Goal: Information Seeking & Learning: Find specific fact

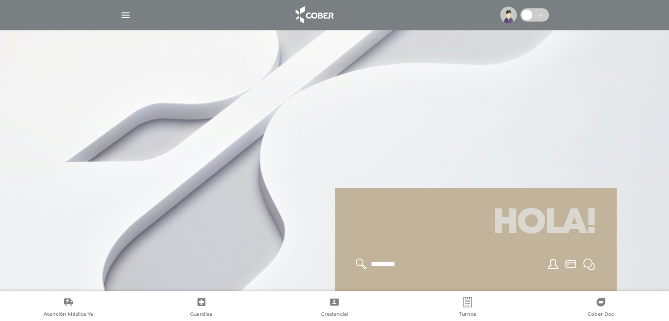
click at [512, 15] on img at bounding box center [508, 15] width 17 height 17
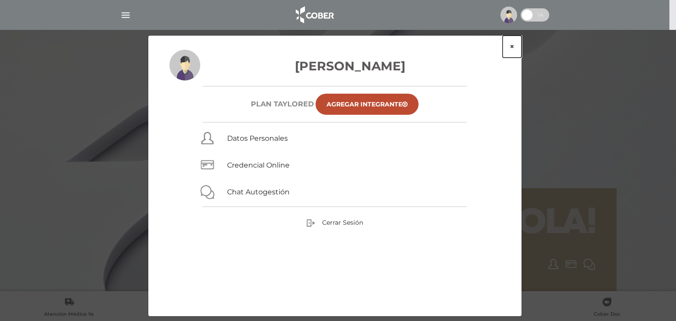
click at [512, 44] on button "×" at bounding box center [512, 47] width 19 height 22
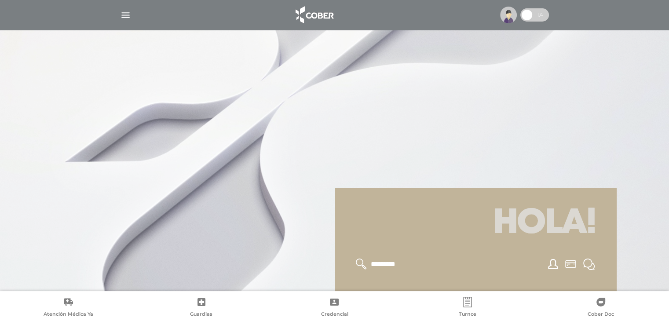
scroll to position [106, 0]
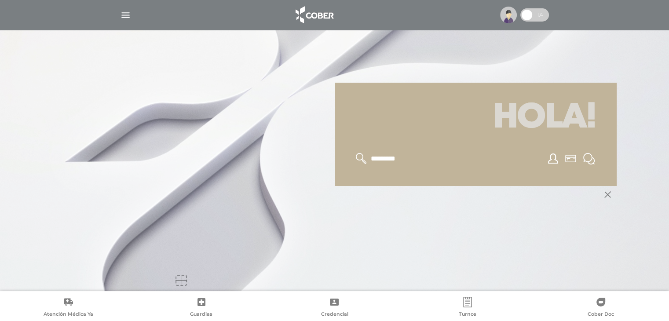
click at [333, 307] on icon at bounding box center [334, 302] width 11 height 11
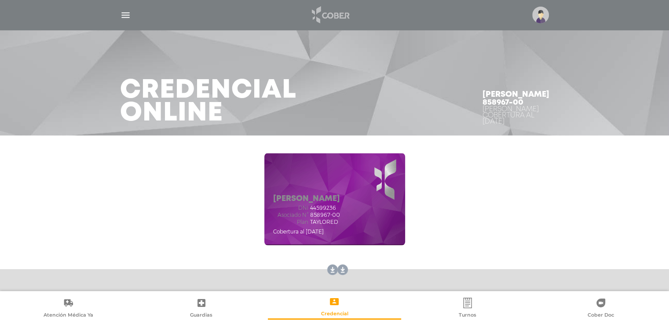
click at [330, 7] on img at bounding box center [330, 14] width 46 height 21
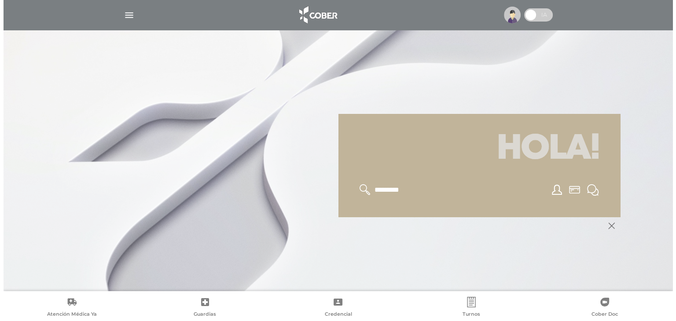
scroll to position [106, 0]
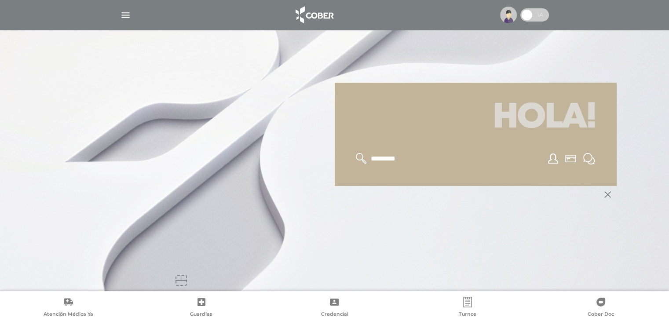
click at [608, 194] on icon at bounding box center [608, 194] width 7 height 7
click at [86, 302] on link "Atención Médica Ya" at bounding box center [68, 308] width 133 height 22
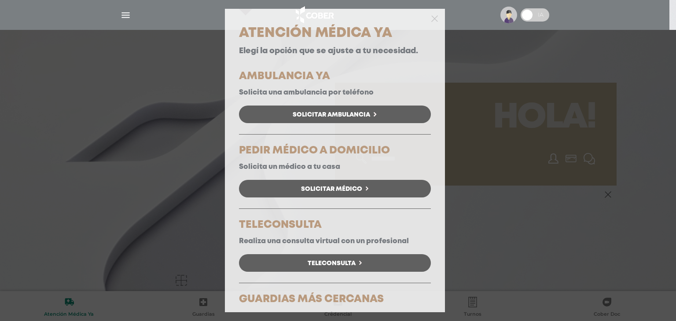
scroll to position [48, 0]
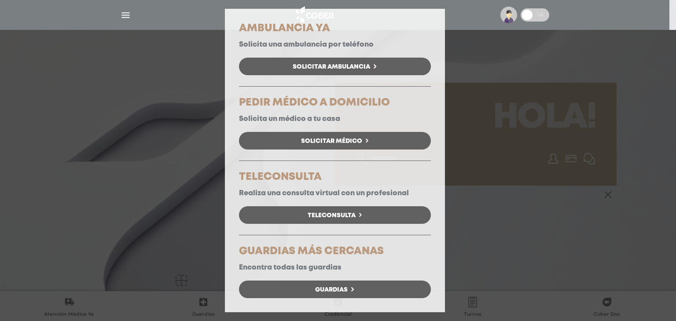
click at [332, 300] on div "Atención Médica Ya Elegí la opción que se ajuste a tu necesidad. AMBULANCIA YA …" at bounding box center [335, 145] width 220 height 334
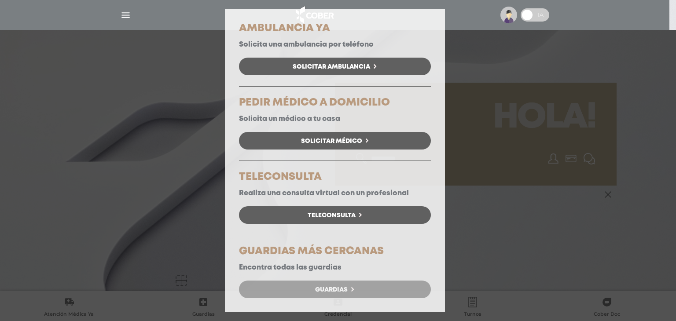
click at [335, 296] on link "Guardias" at bounding box center [335, 290] width 192 height 18
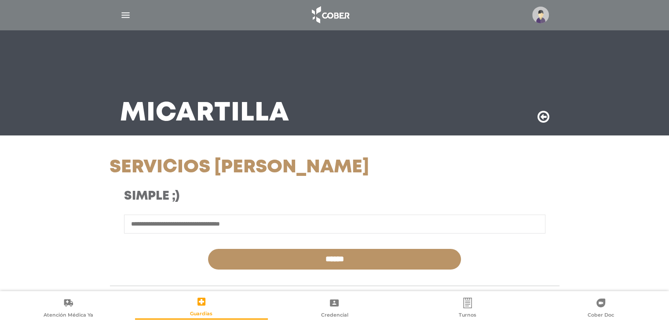
click at [332, 228] on input "text" at bounding box center [335, 224] width 422 height 19
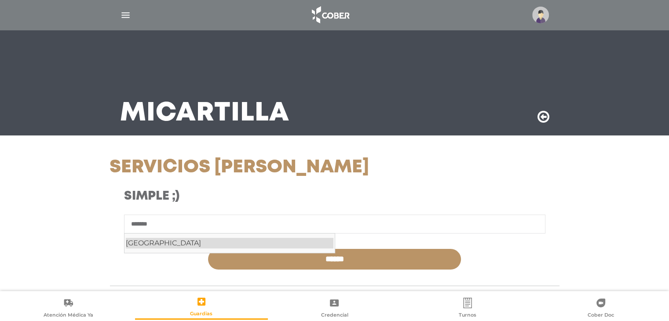
click at [238, 244] on div "Palermo" at bounding box center [230, 243] width 208 height 11
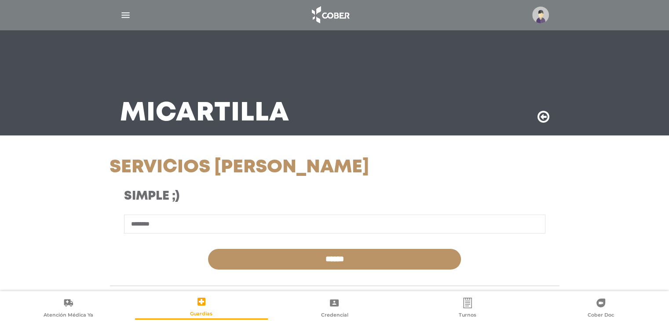
type input "*******"
click at [269, 249] on input "******" at bounding box center [334, 259] width 253 height 21
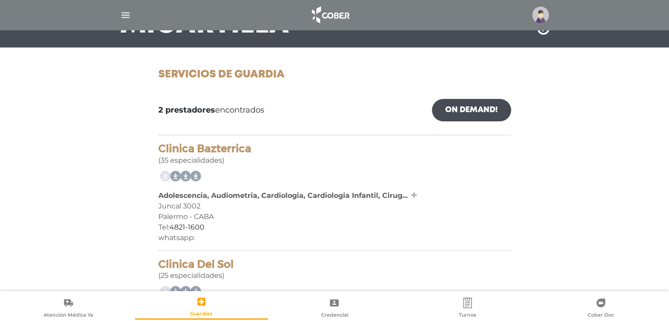
scroll to position [170, 0]
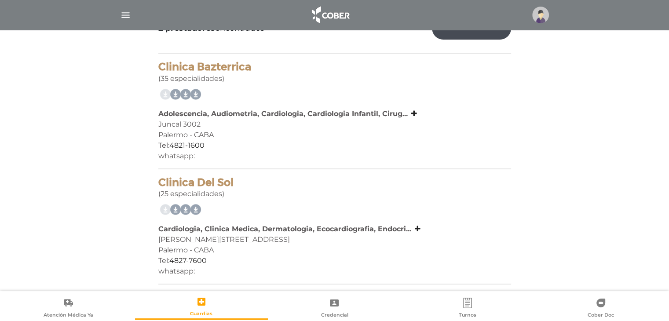
click at [190, 124] on div "Juncal 3002" at bounding box center [334, 124] width 353 height 11
copy div "Juncal 3002"
click at [413, 114] on icon at bounding box center [414, 113] width 6 height 7
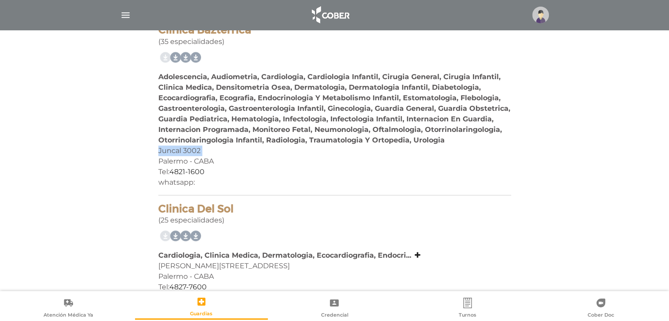
scroll to position [233, 0]
